Goal: Information Seeking & Learning: Learn about a topic

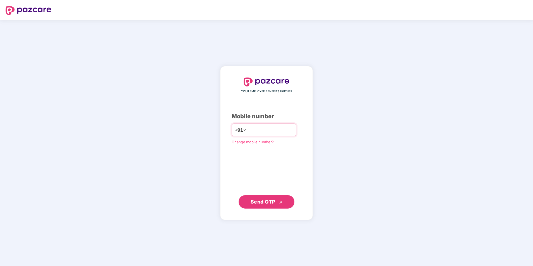
click at [247, 129] on input "**********" at bounding box center [270, 130] width 46 height 9
click at [250, 128] on input "**********" at bounding box center [270, 130] width 46 height 9
click at [259, 128] on input "**********" at bounding box center [270, 130] width 46 height 9
click at [276, 129] on input "**********" at bounding box center [270, 130] width 46 height 9
type input "**********"
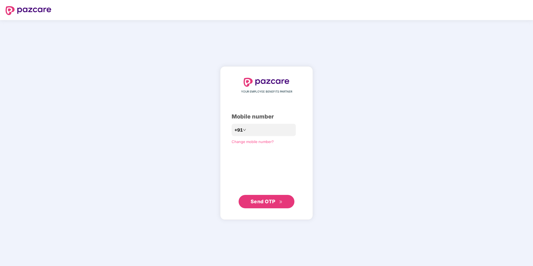
click at [236, 158] on div "**********" at bounding box center [267, 143] width 70 height 131
click at [267, 200] on span "Send OTP" at bounding box center [263, 202] width 25 height 6
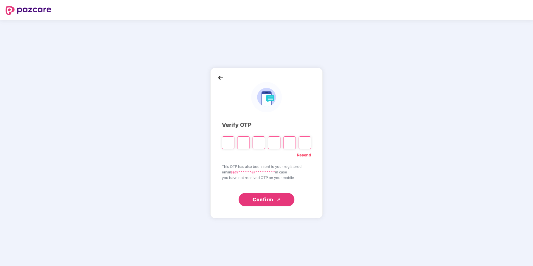
type input "*"
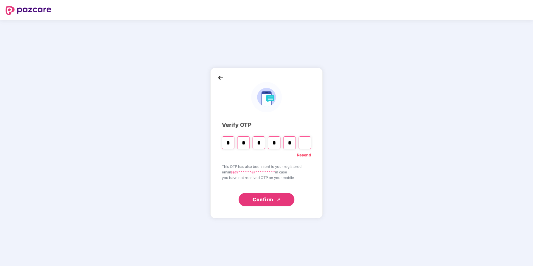
type input "*"
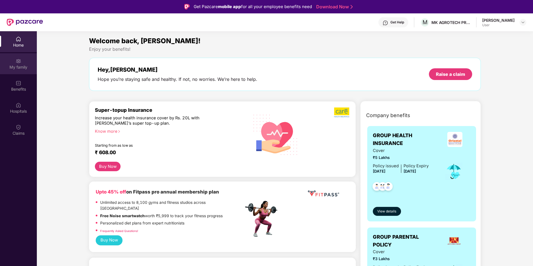
click at [21, 65] on div "My family" at bounding box center [18, 67] width 37 height 6
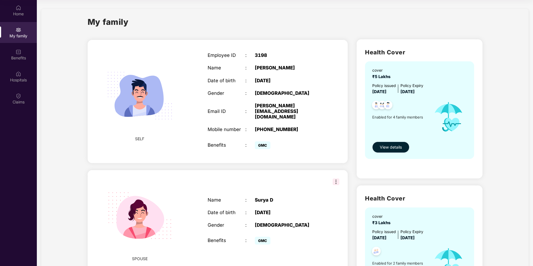
click at [394, 146] on span "View details" at bounding box center [391, 147] width 22 height 6
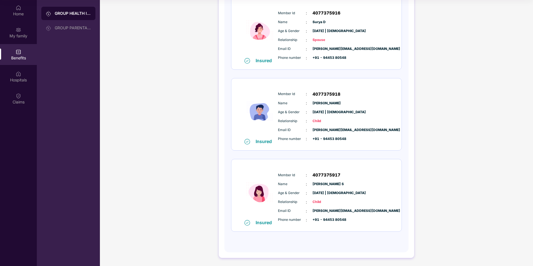
scroll to position [168, 0]
click at [303, 209] on span "Email ID" at bounding box center [292, 210] width 28 height 5
drag, startPoint x: 321, startPoint y: 200, endPoint x: 318, endPoint y: 194, distance: 7.4
click at [321, 200] on span "Child" at bounding box center [327, 201] width 28 height 5
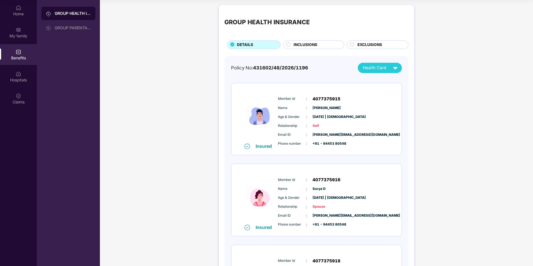
scroll to position [0, 0]
click at [390, 70] on div "Health Card" at bounding box center [381, 69] width 37 height 10
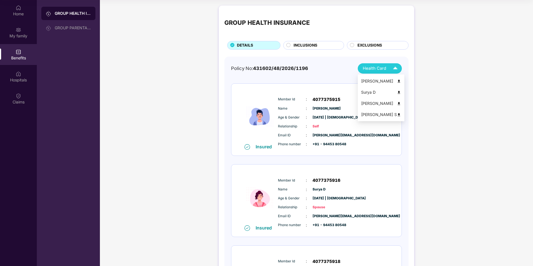
click at [378, 114] on div "[PERSON_NAME] S" at bounding box center [381, 115] width 40 height 6
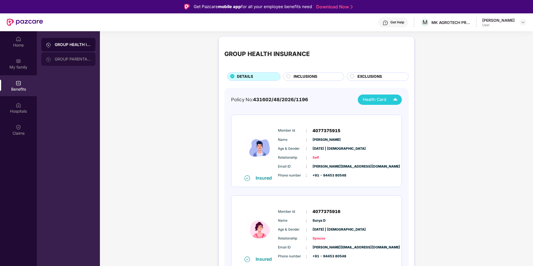
click at [78, 56] on div "GROUP PARENTAL POLICY" at bounding box center [68, 58] width 54 height 13
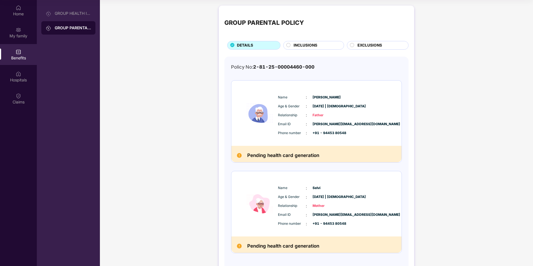
click at [319, 45] on div "INCLUSIONS" at bounding box center [316, 45] width 50 height 7
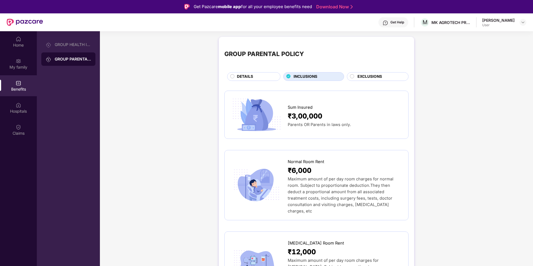
click at [367, 77] on span "EXCLUSIONS" at bounding box center [369, 77] width 25 height 6
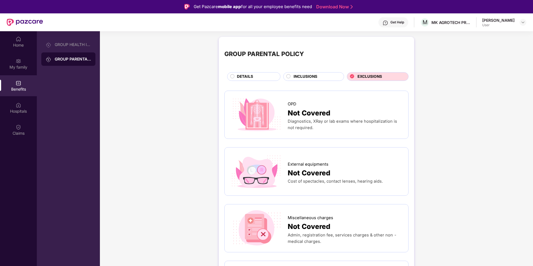
click at [247, 74] on span "DETAILS" at bounding box center [245, 77] width 16 height 6
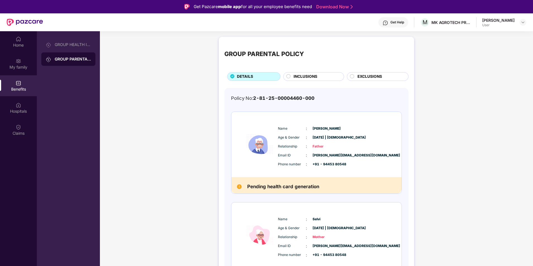
click at [308, 76] on span "INCLUSIONS" at bounding box center [306, 77] width 24 height 6
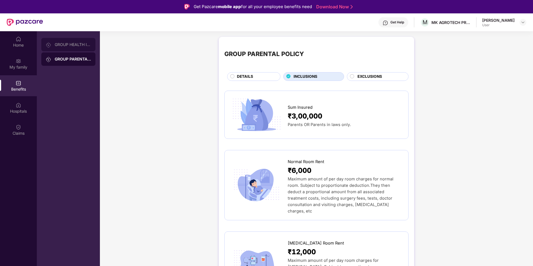
click at [77, 45] on div "GROUP HEALTH INSURANCE" at bounding box center [73, 44] width 36 height 4
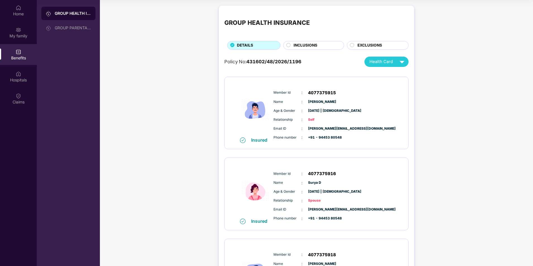
click at [453, 188] on div "GROUP HEALTH INSURANCE DETAILS INCLUSIONS EXCLUSIONS Policy No: 431602/48/2026/…" at bounding box center [316, 212] width 433 height 418
click at [398, 60] on img at bounding box center [402, 62] width 10 height 10
click at [403, 73] on img at bounding box center [405, 75] width 4 height 4
click at [392, 62] on span "Health Card" at bounding box center [380, 62] width 23 height 6
click at [403, 84] on img at bounding box center [405, 86] width 4 height 4
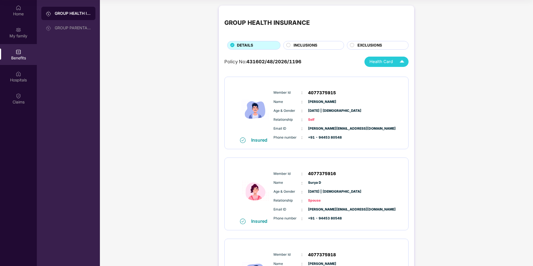
click at [383, 61] on span "Health Card" at bounding box center [380, 62] width 23 height 6
click at [403, 94] on div "[PERSON_NAME]" at bounding box center [388, 97] width 40 height 6
click at [393, 63] on div "Health Card" at bounding box center [387, 62] width 37 height 10
click at [386, 107] on div "[PERSON_NAME] S" at bounding box center [388, 108] width 40 height 6
